Goal: Information Seeking & Learning: Compare options

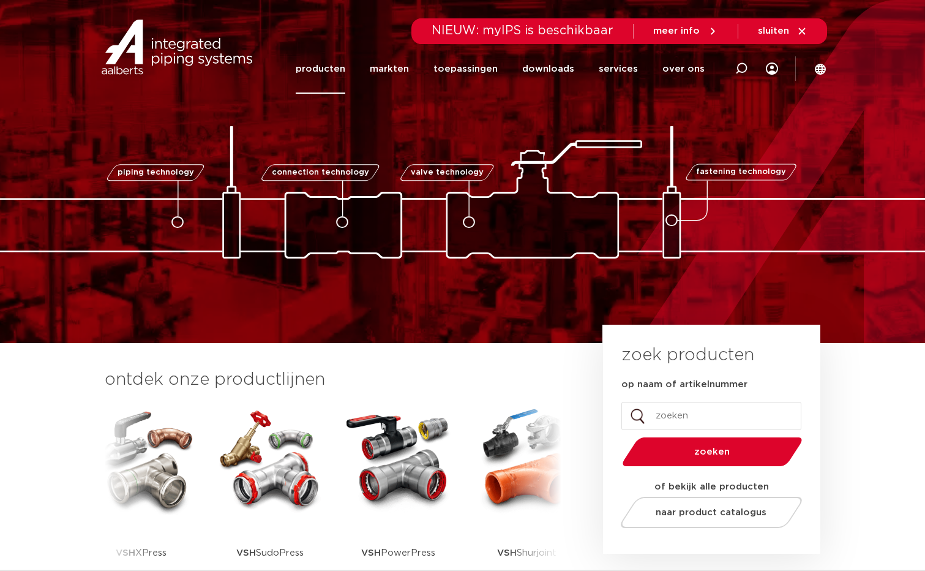
click at [334, 66] on link "producten" at bounding box center [321, 69] width 50 height 50
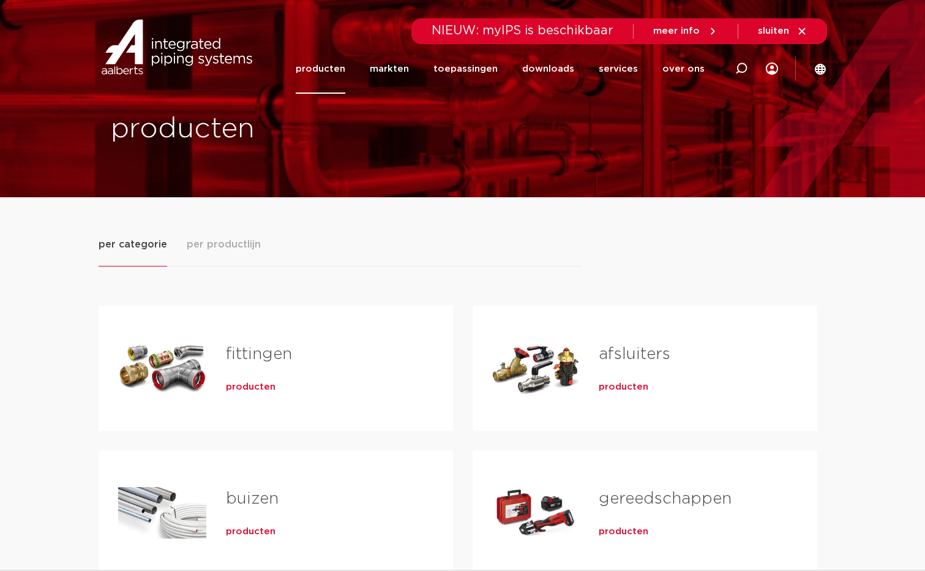
scroll to position [408, 0]
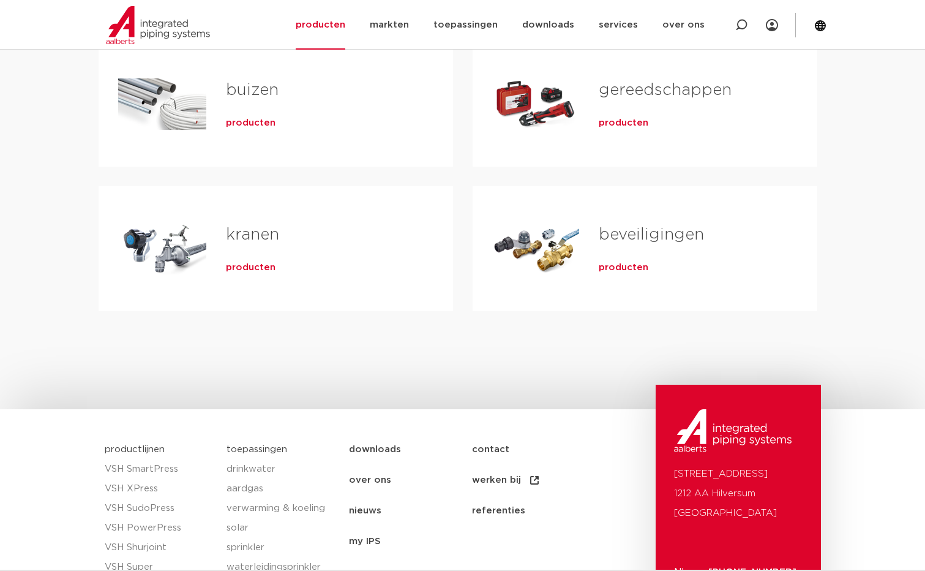
click at [620, 94] on link "gereedschappen" at bounding box center [665, 90] width 133 height 16
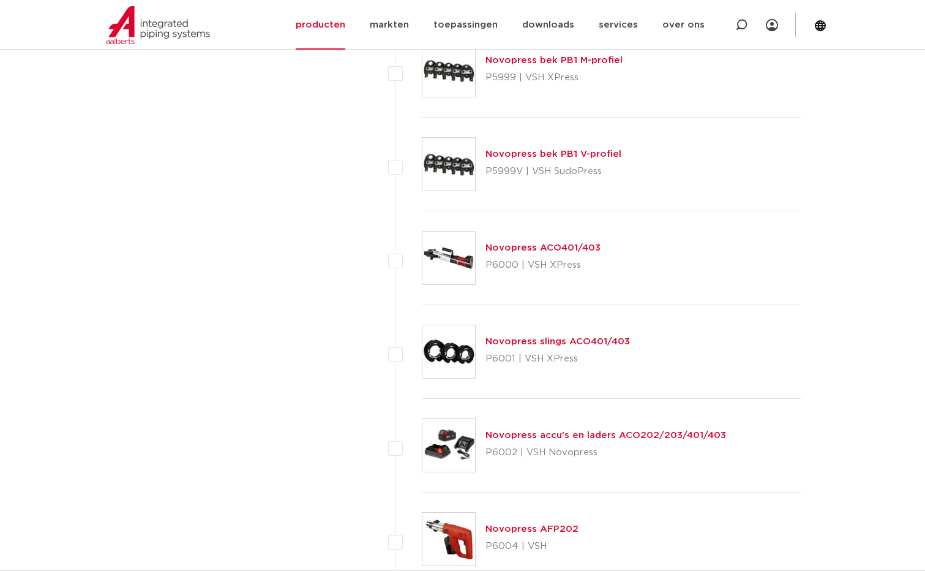
scroll to position [3675, 0]
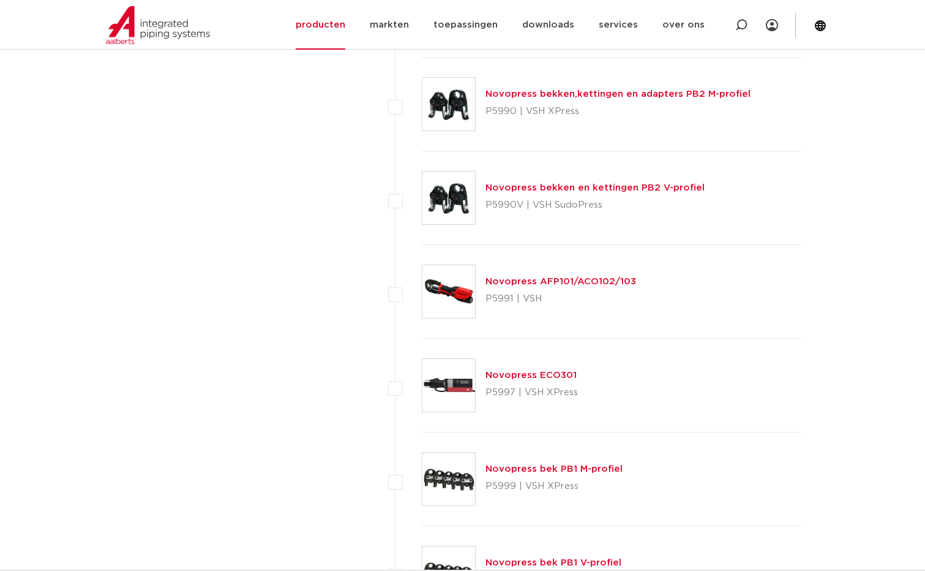
click at [595, 277] on link "Novopress AFP101/ACO102/103" at bounding box center [561, 281] width 151 height 9
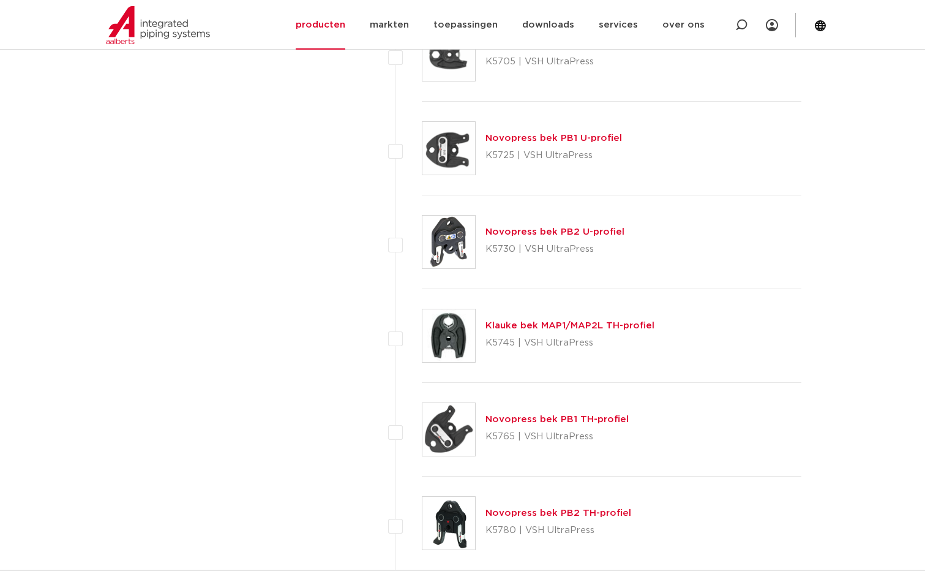
scroll to position [1966, 0]
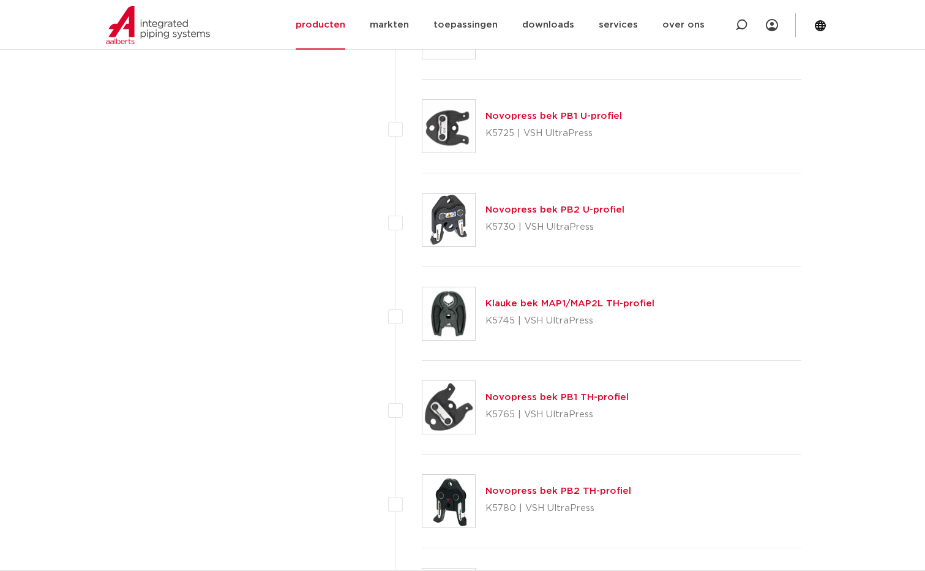
click at [562, 303] on link "Klauke bek MAP1/MAP2L TH-profiel" at bounding box center [570, 303] width 169 height 9
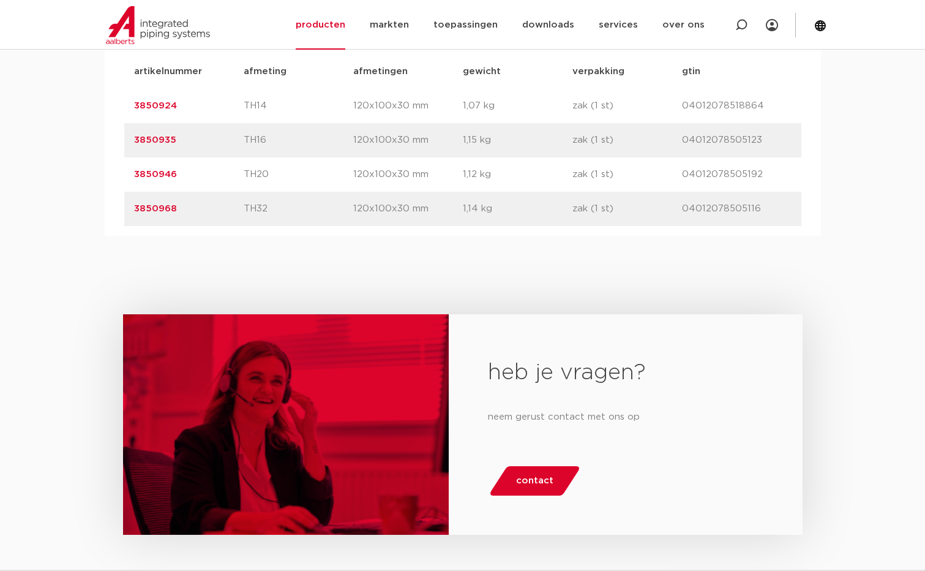
scroll to position [408, 0]
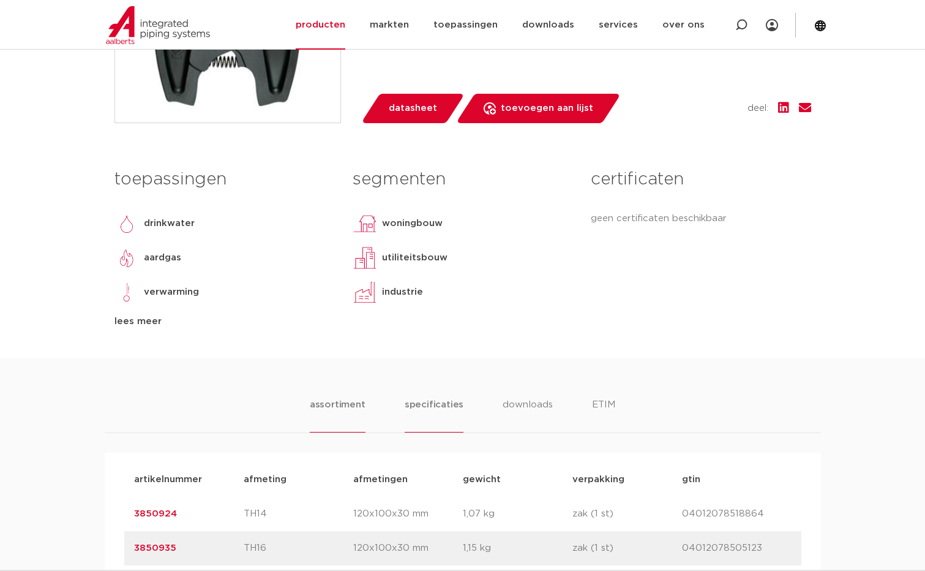
click at [434, 405] on li "specificaties" at bounding box center [434, 414] width 59 height 35
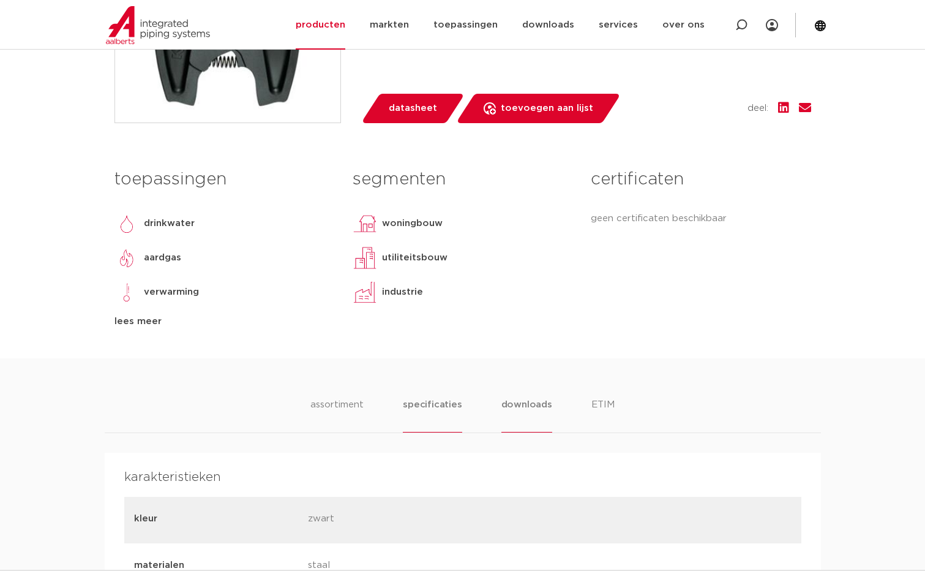
click at [519, 403] on li "downloads" at bounding box center [527, 414] width 51 height 35
